Goal: Transaction & Acquisition: Purchase product/service

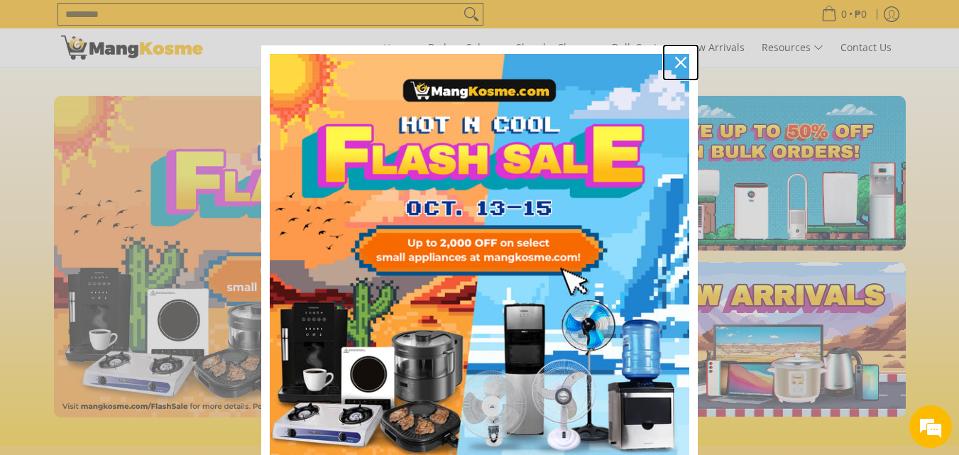
click at [675, 58] on icon "close icon" at bounding box center [680, 62] width 11 height 11
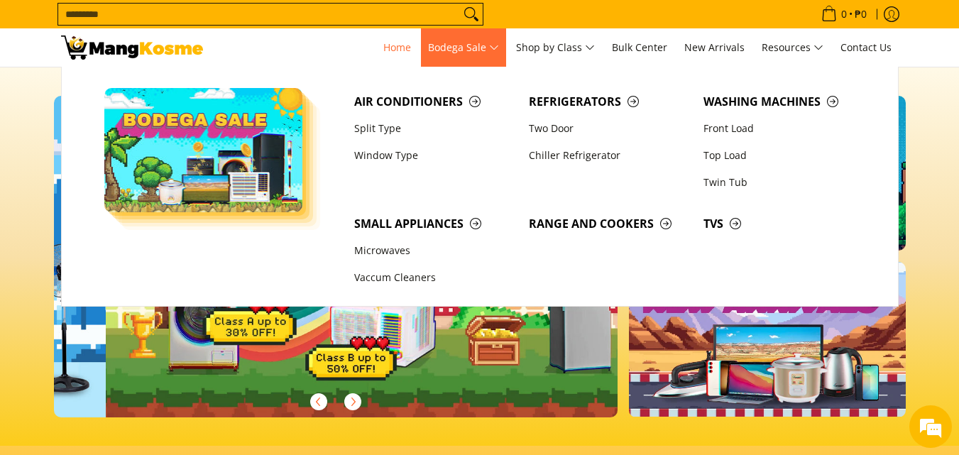
scroll to position [0, 565]
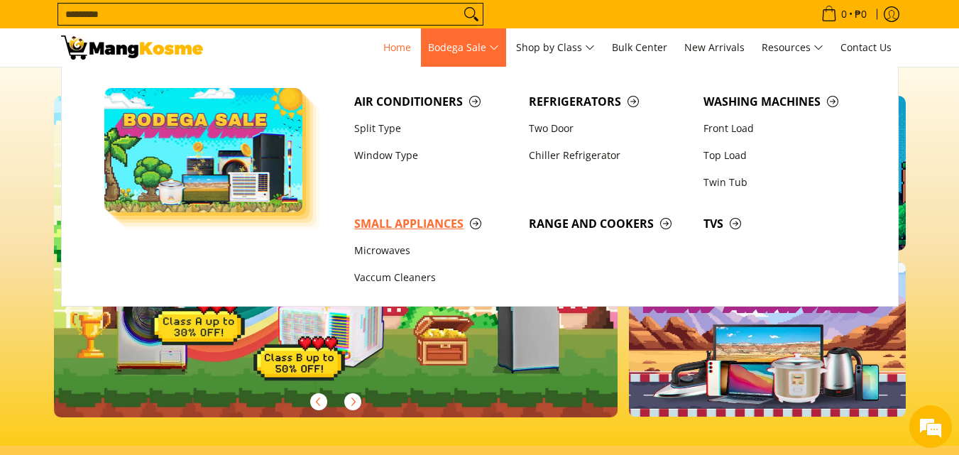
click at [475, 224] on span "Small Appliances" at bounding box center [434, 224] width 160 height 18
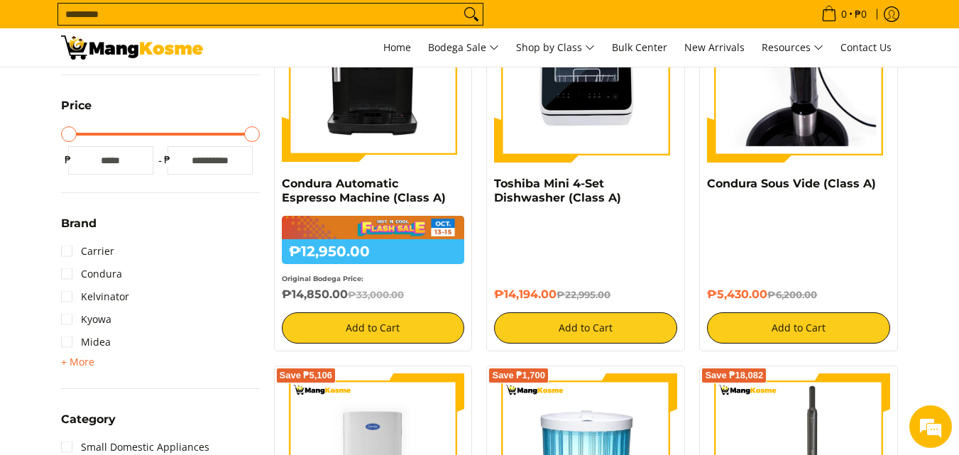
click at [263, 11] on input "Search..." at bounding box center [259, 14] width 402 height 21
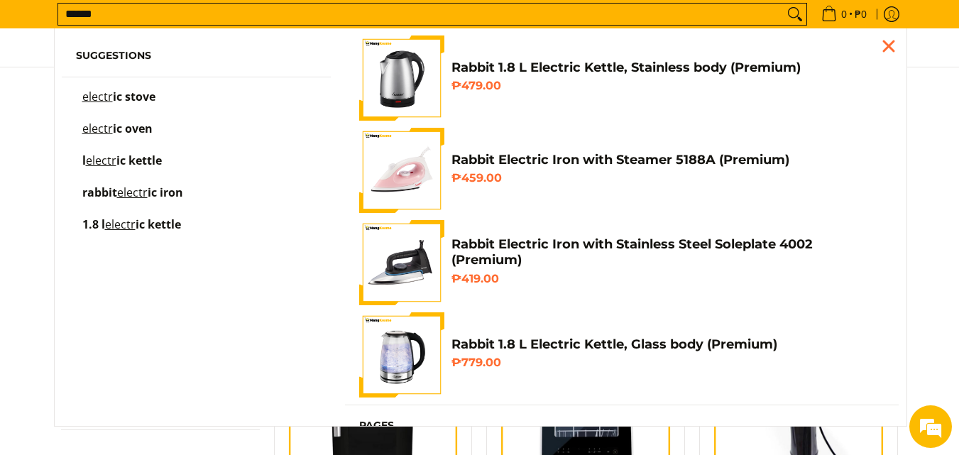
type input "******"
click at [129, 126] on span "ic oven" at bounding box center [133, 129] width 40 height 16
